Goal: Information Seeking & Learning: Find specific page/section

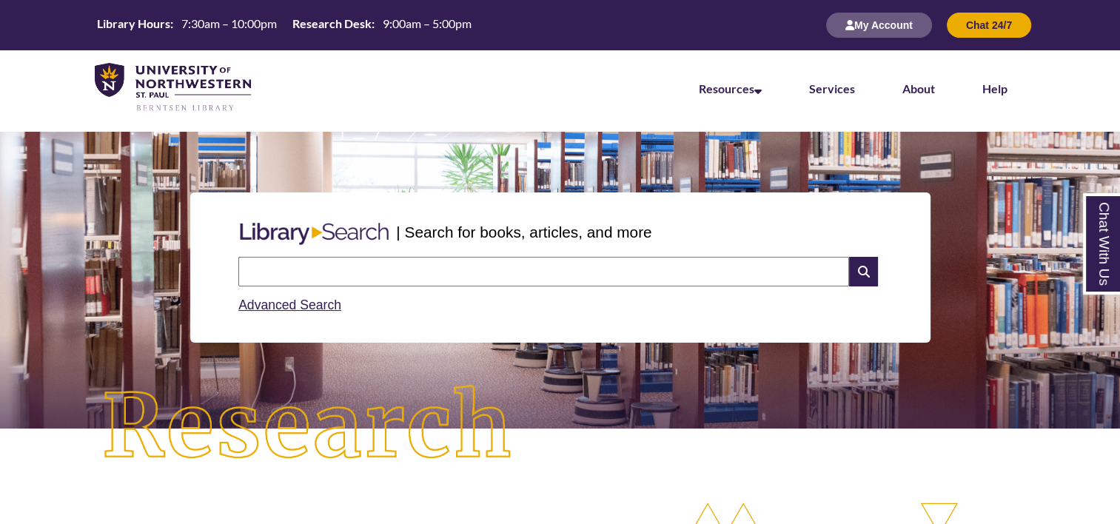
click at [367, 273] on input "text" at bounding box center [543, 272] width 611 height 30
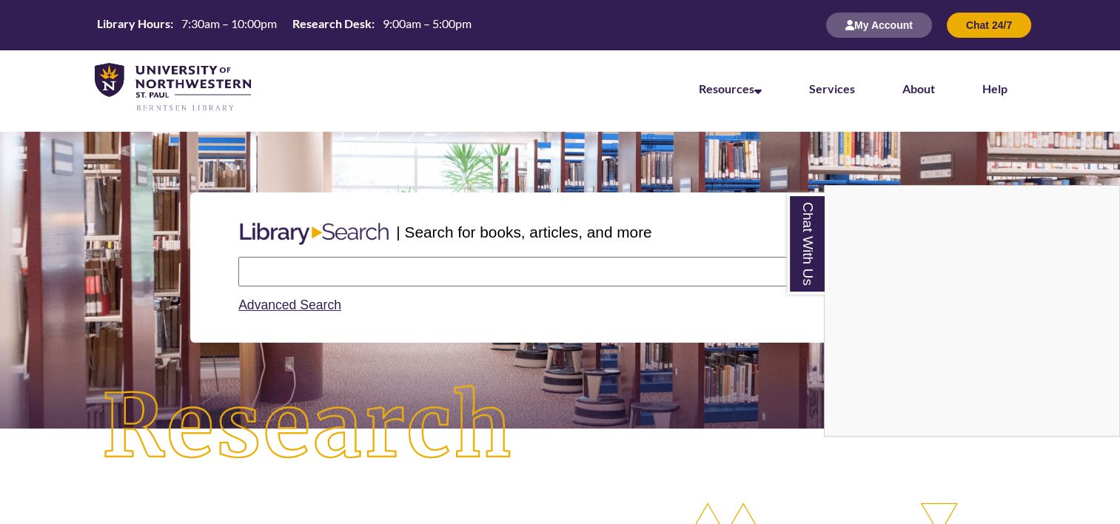
click at [466, 269] on div "Chat With Us" at bounding box center [560, 262] width 1120 height 524
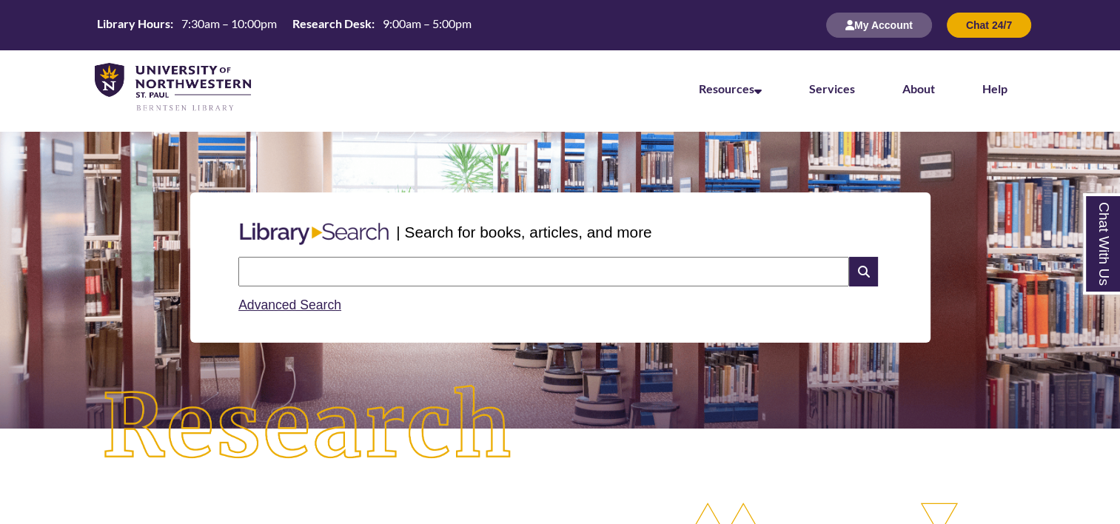
click at [466, 269] on input "text" at bounding box center [543, 272] width 611 height 30
type input "**********"
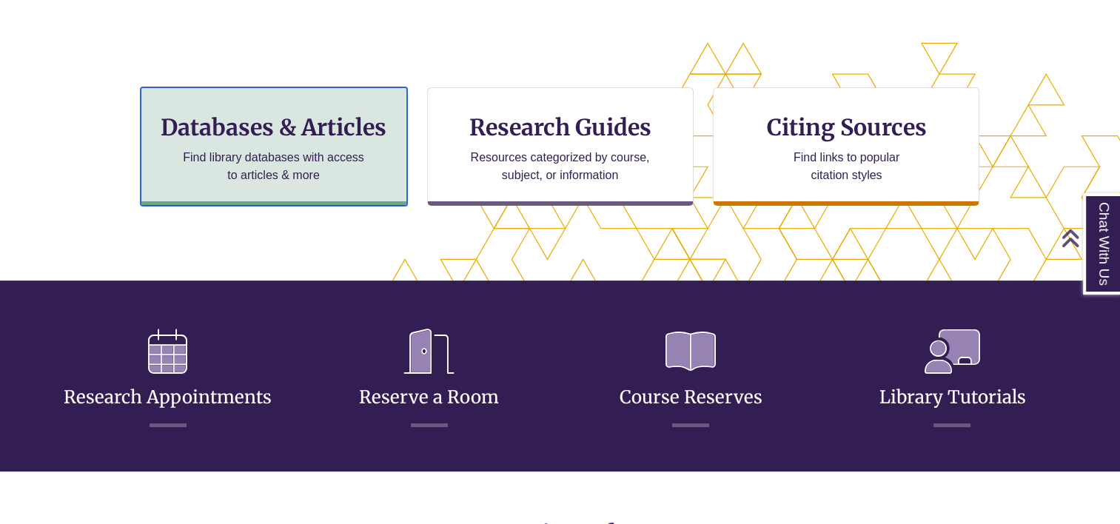
click at [322, 170] on p "Find library databases with access to articles & more" at bounding box center [273, 167] width 193 height 36
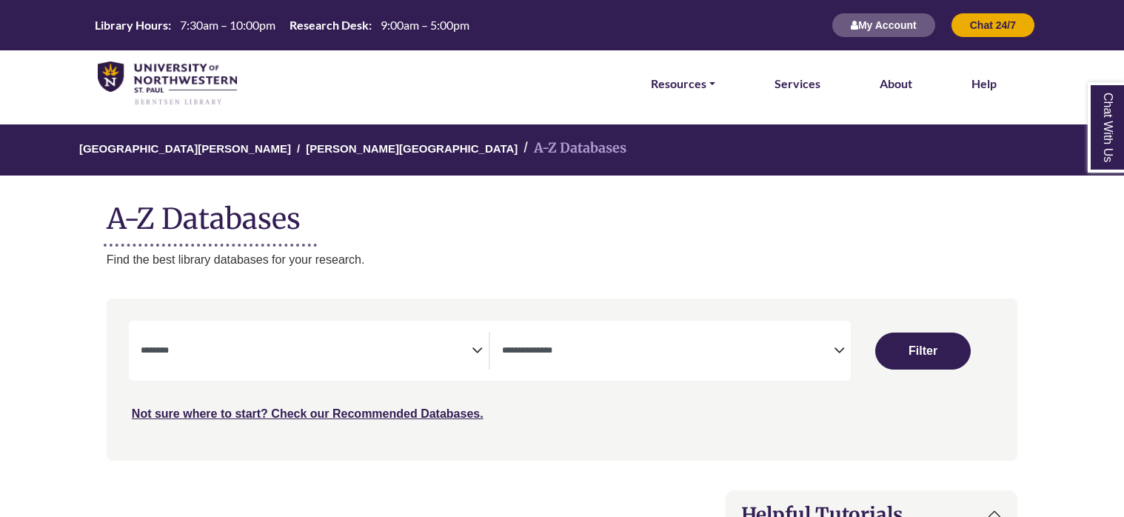
select select "Database Subject Filter"
select select "Database Types Filter"
select select "Database Subject Filter"
select select "Database Types Filter"
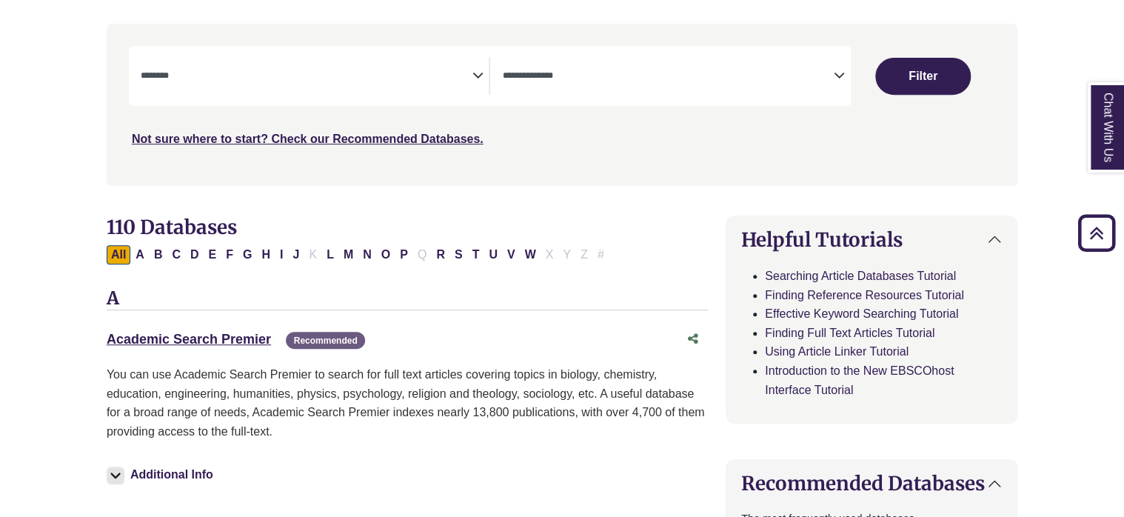
scroll to position [246, 0]
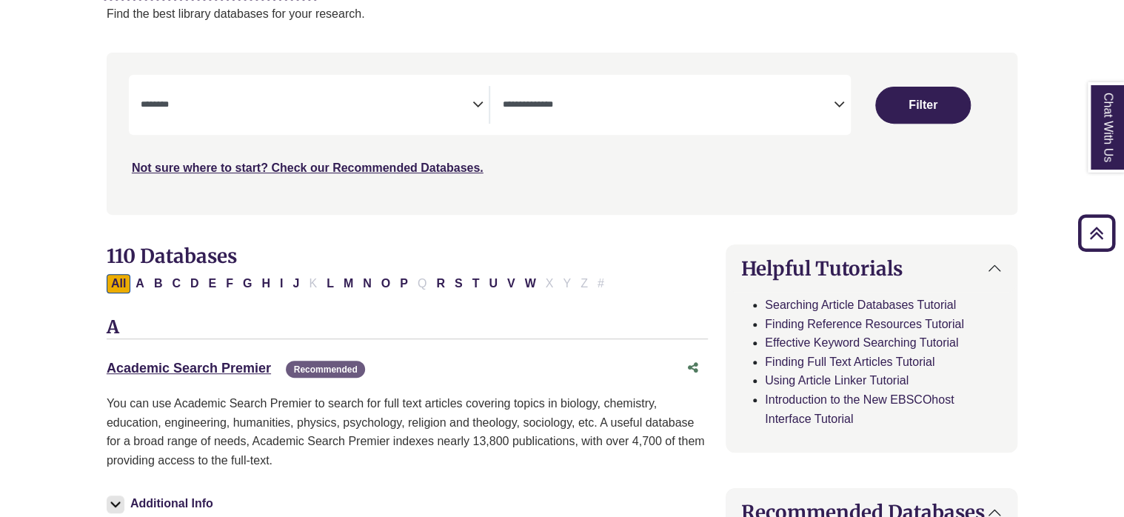
click at [296, 104] on textarea "Search" at bounding box center [307, 106] width 332 height 12
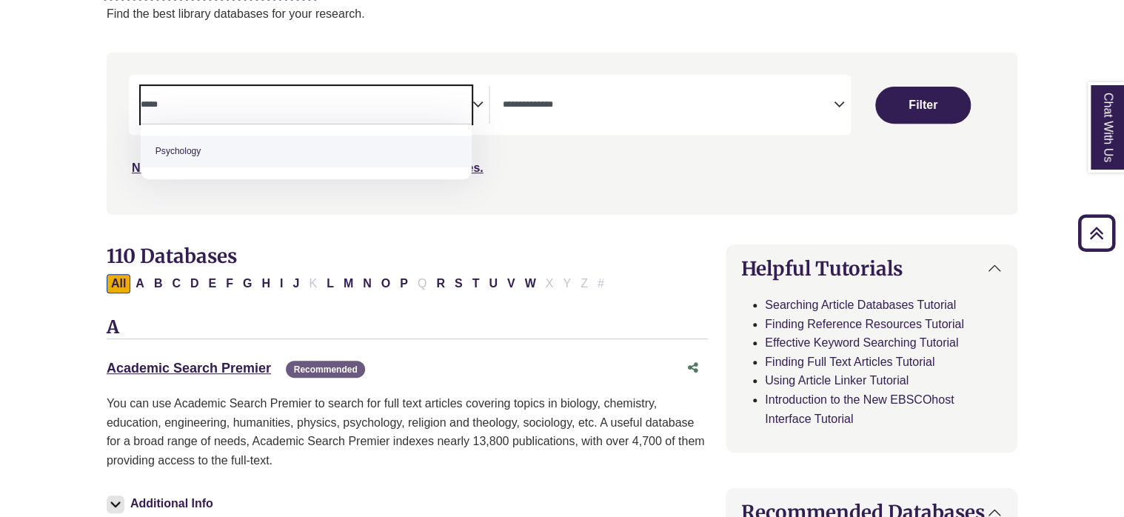
type textarea "*****"
select select "*****"
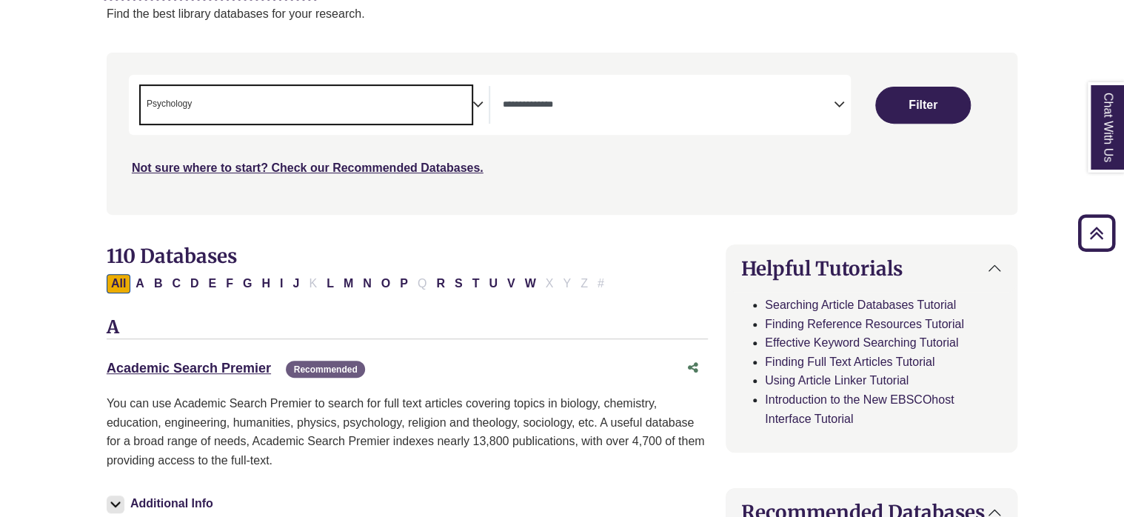
scroll to position [531, 0]
click at [929, 103] on button "Filter" at bounding box center [922, 105] width 95 height 37
select select "Database Types Filter"
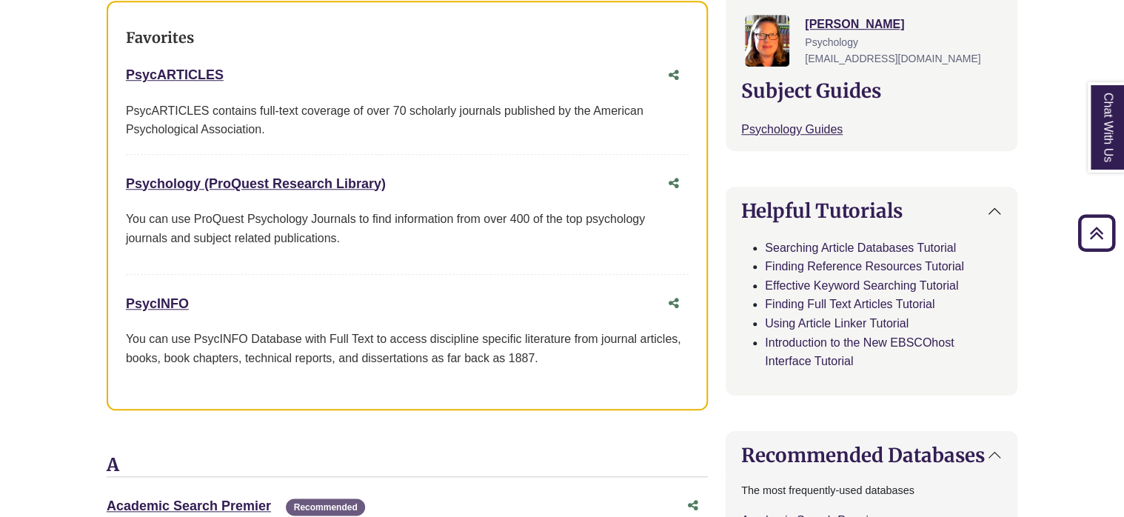
scroll to position [601, 0]
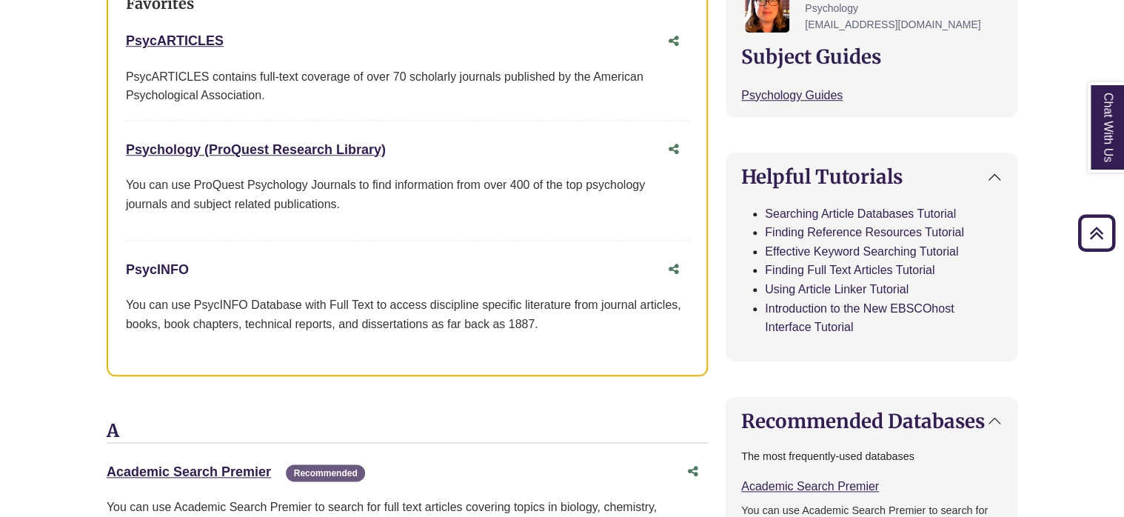
click at [158, 266] on link "PsycINFO This link opens in a new window" at bounding box center [157, 269] width 63 height 15
